Goal: Information Seeking & Learning: Learn about a topic

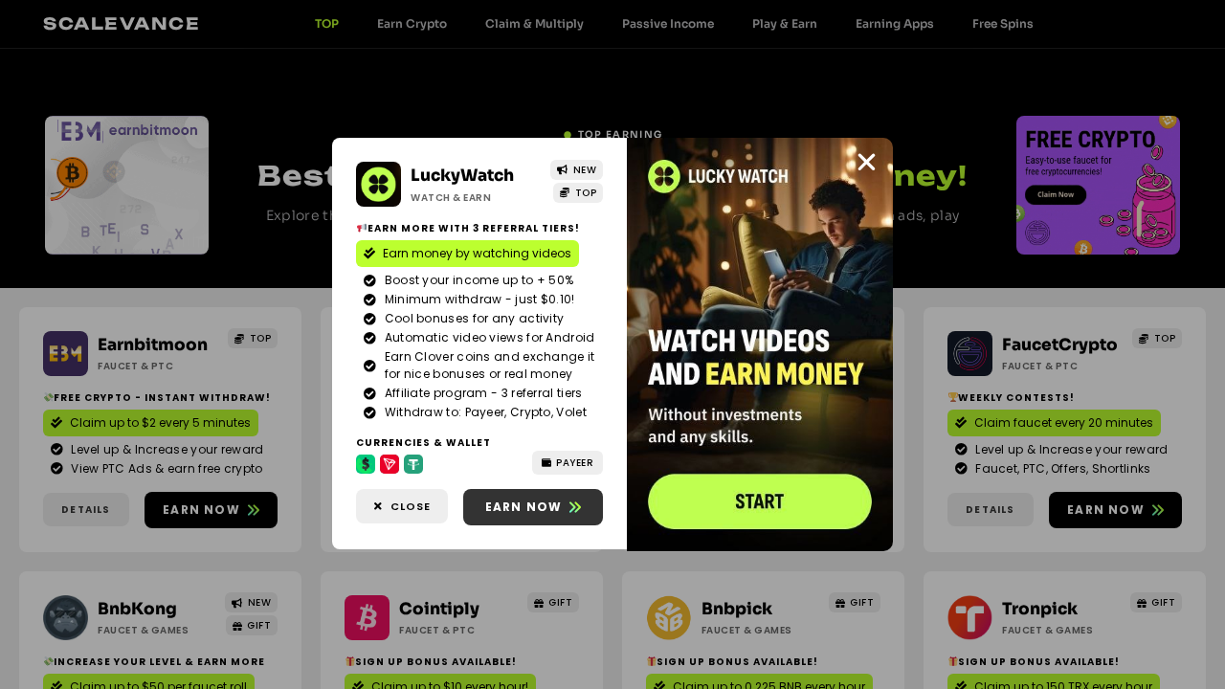
click at [533, 509] on span "Earn now" at bounding box center [524, 507] width 78 height 17
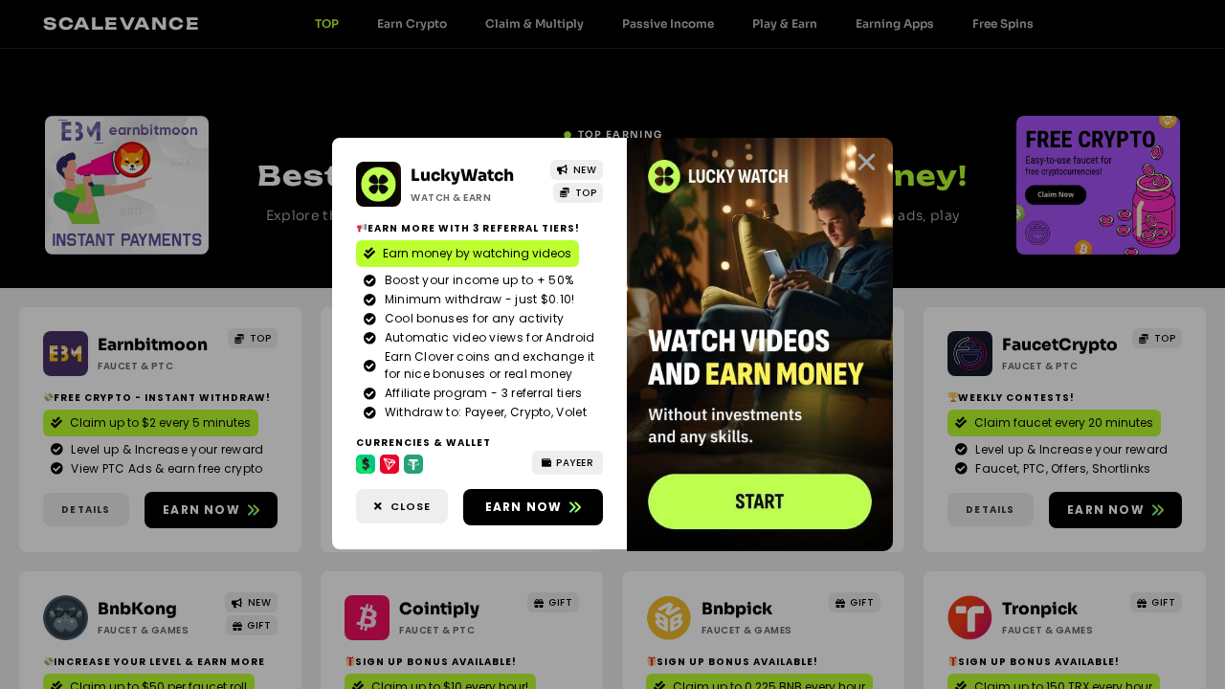
click at [867, 166] on icon "Close" at bounding box center [866, 162] width 24 height 24
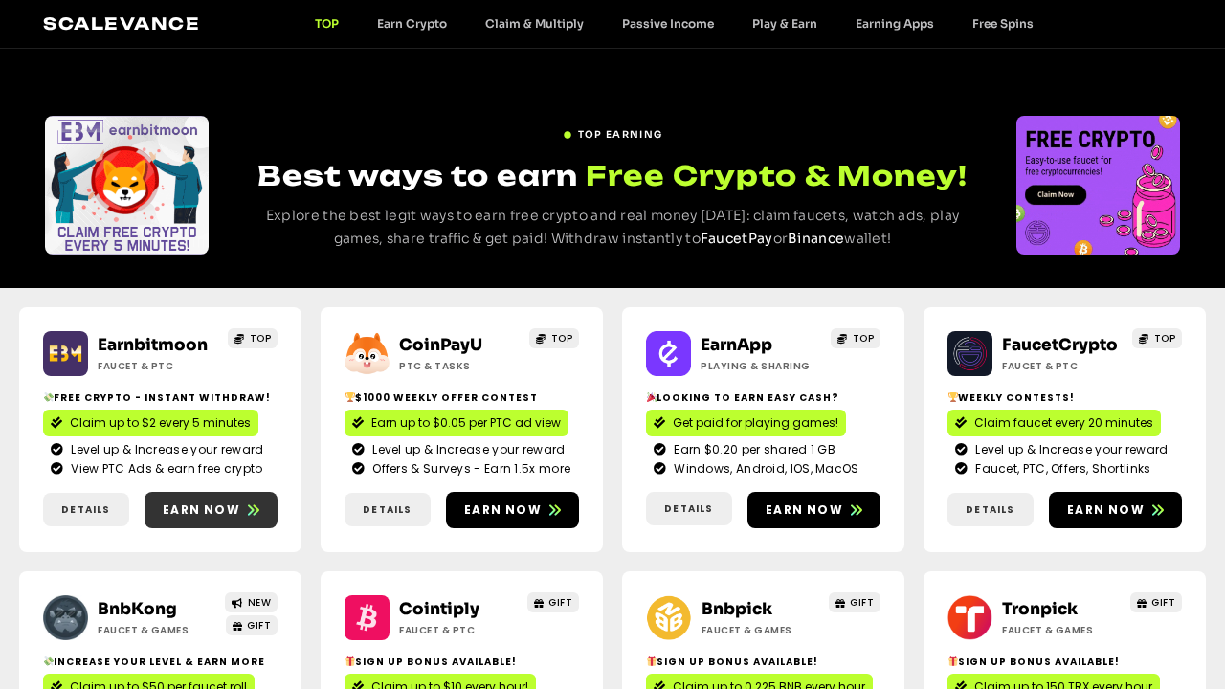
click at [197, 519] on link "Earn now" at bounding box center [210, 510] width 133 height 36
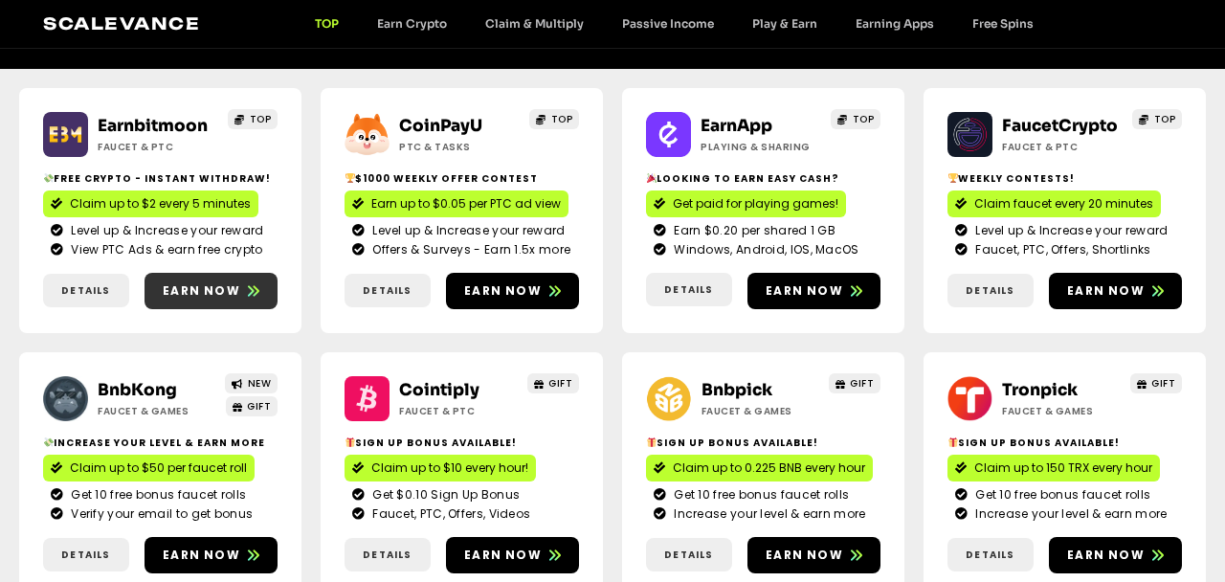
scroll to position [218, 0]
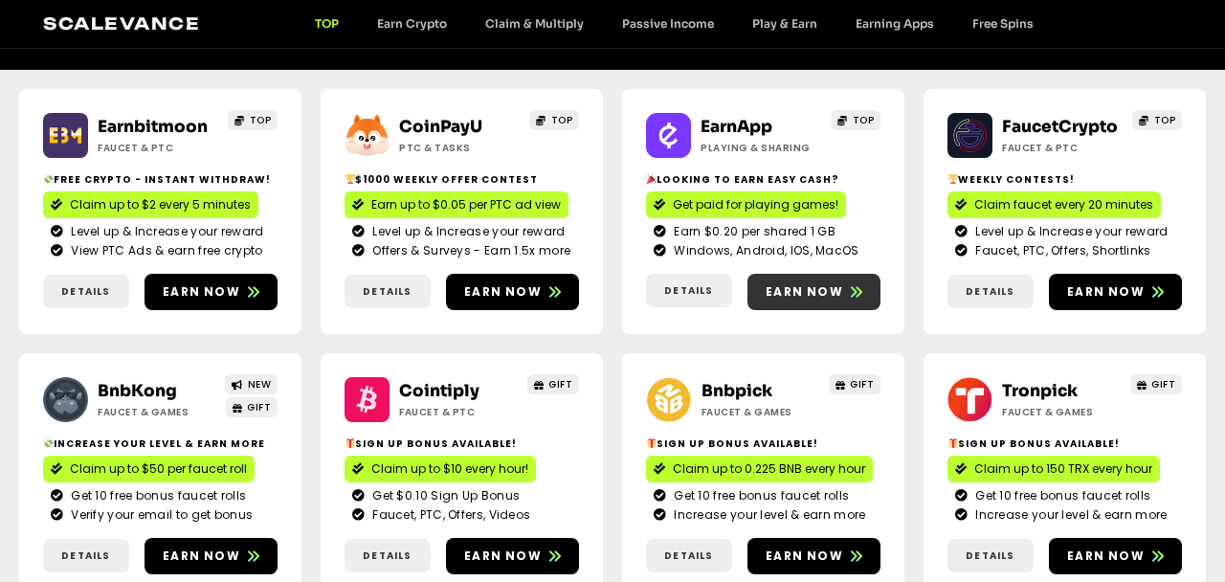
click at [801, 294] on span "Earn now" at bounding box center [804, 291] width 78 height 17
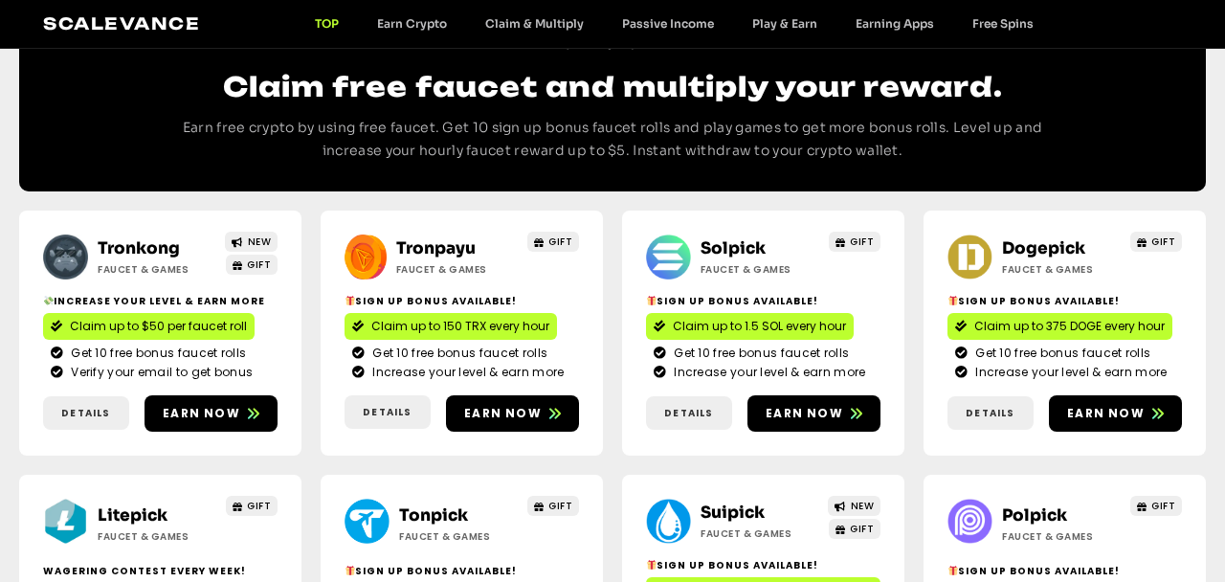
scroll to position [982, 0]
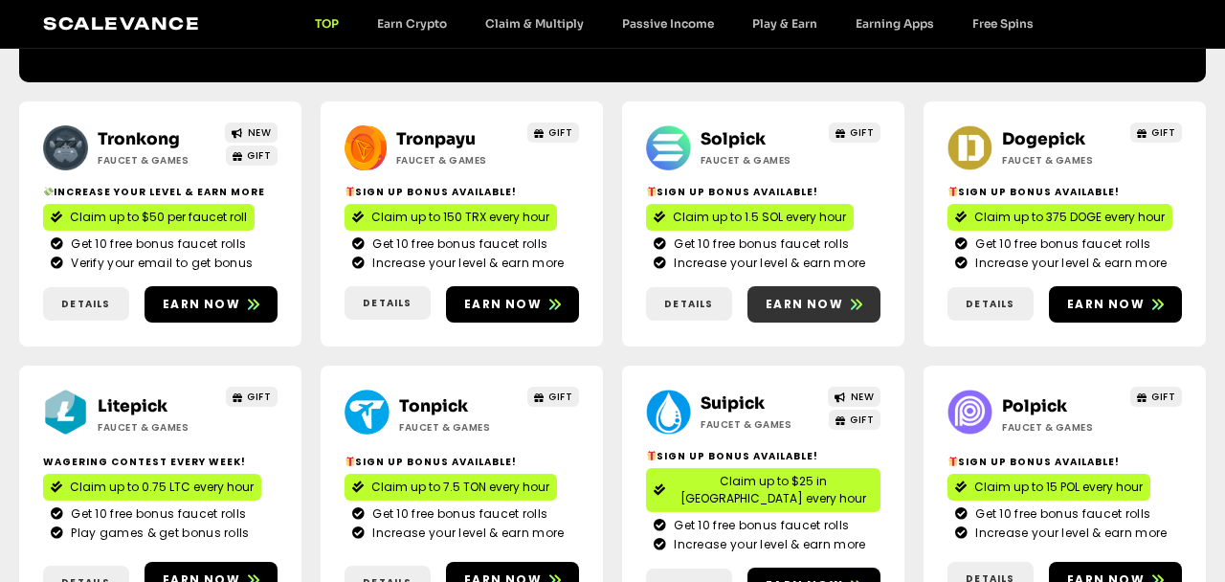
click at [843, 314] on link "Earn now" at bounding box center [813, 304] width 133 height 36
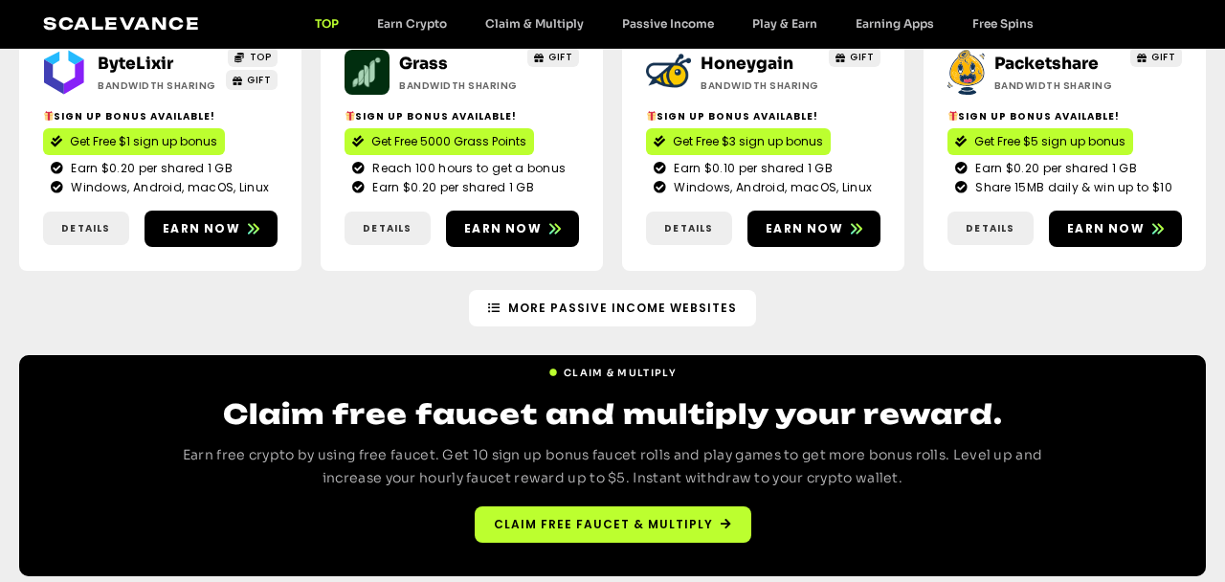
scroll to position [2394, 0]
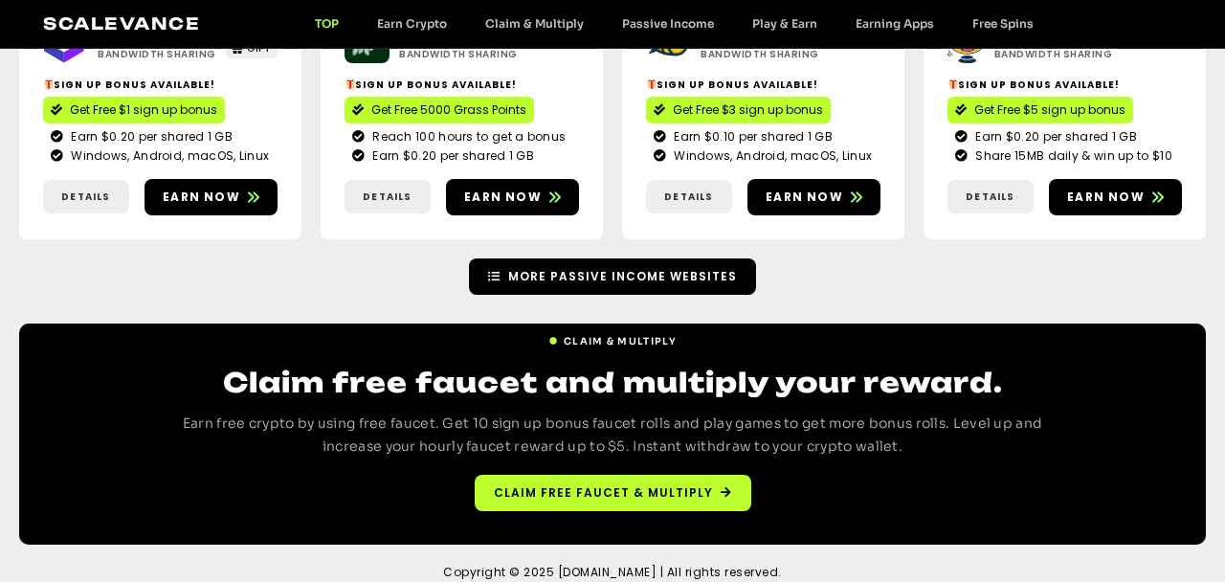
click at [594, 269] on link "More Passive Income Websites" at bounding box center [612, 276] width 287 height 36
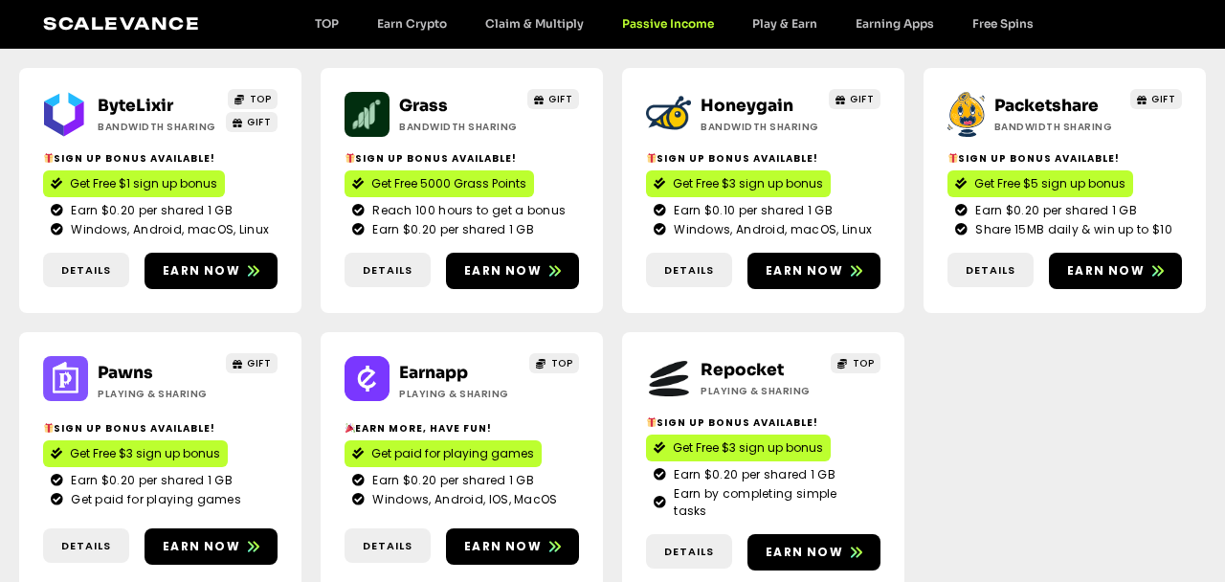
scroll to position [218, 0]
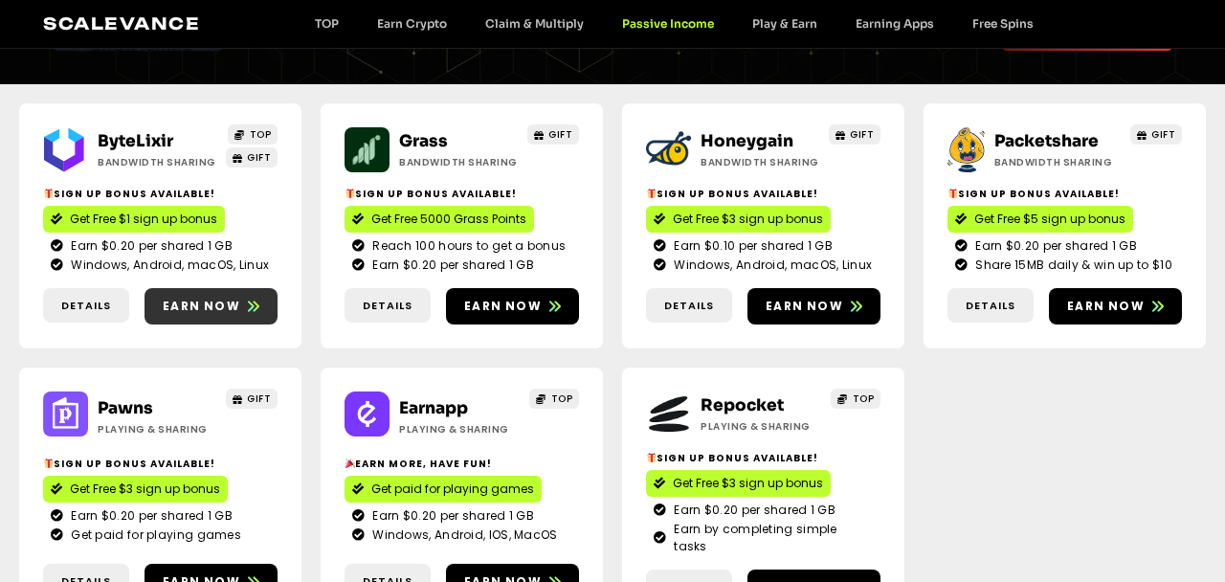
click at [173, 313] on span "Earn now" at bounding box center [202, 306] width 78 height 17
